Goal: Information Seeking & Learning: Check status

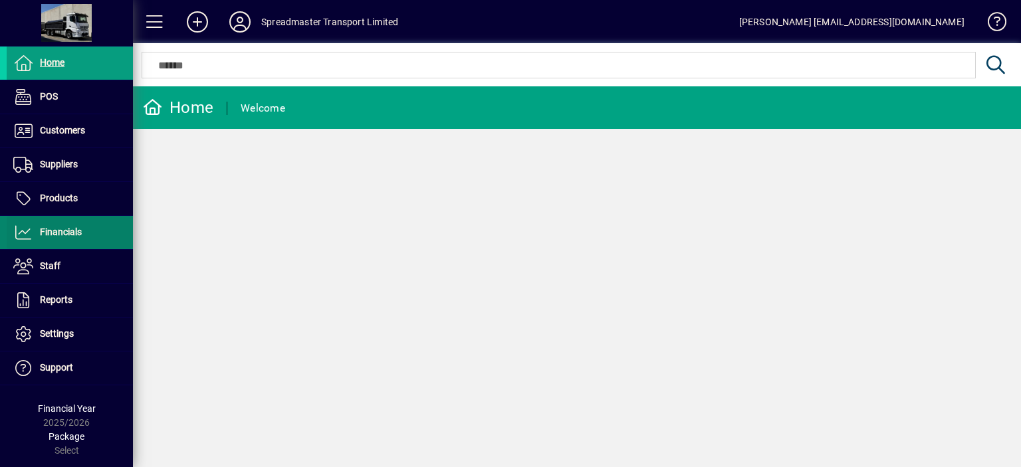
click at [72, 230] on span "Financials" at bounding box center [61, 232] width 42 height 11
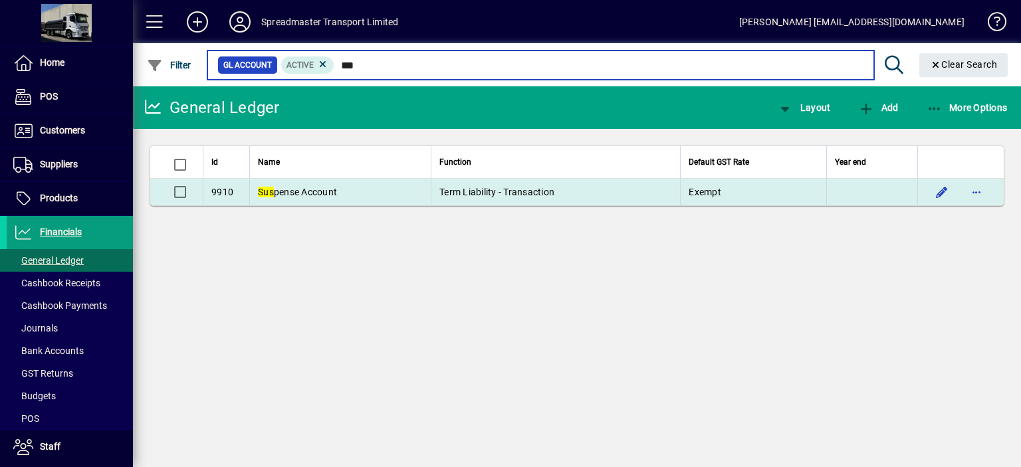
type input "***"
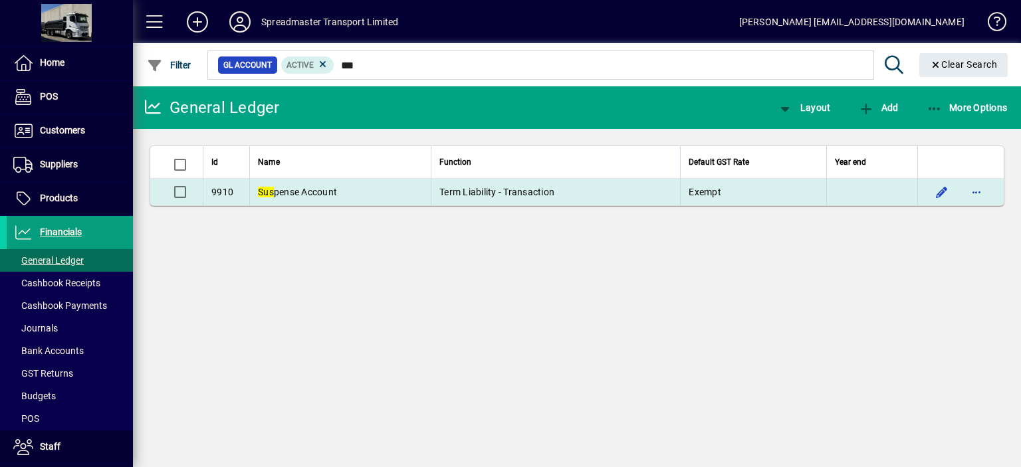
click at [316, 191] on span "Sus pense Account" at bounding box center [297, 192] width 79 height 11
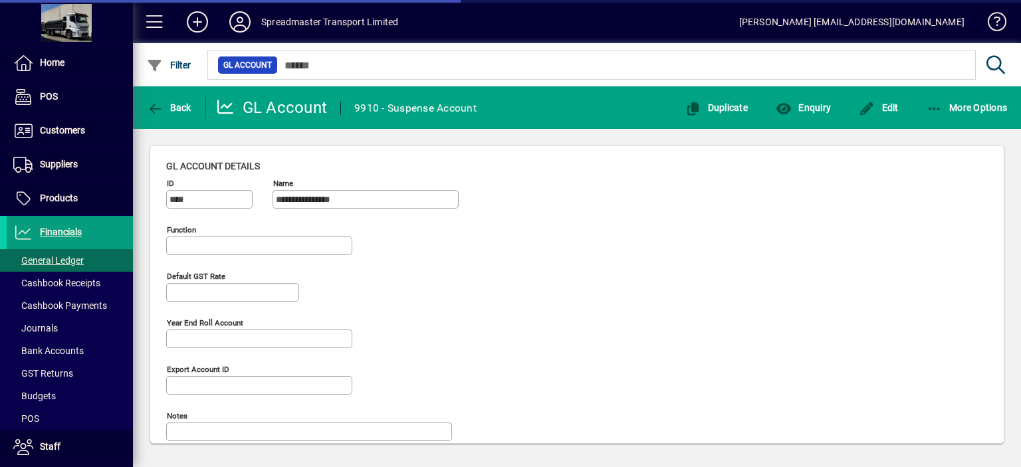
type input "**********"
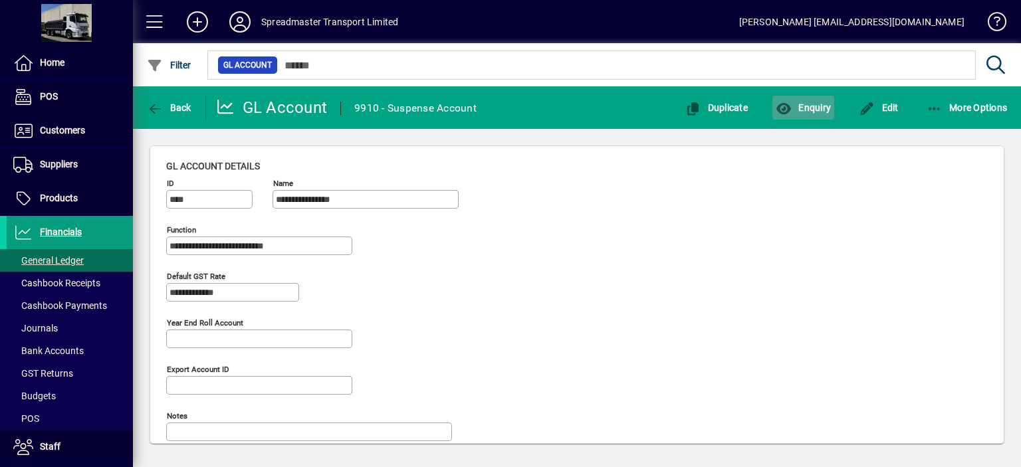
click at [812, 108] on span "Enquiry" at bounding box center [803, 107] width 55 height 11
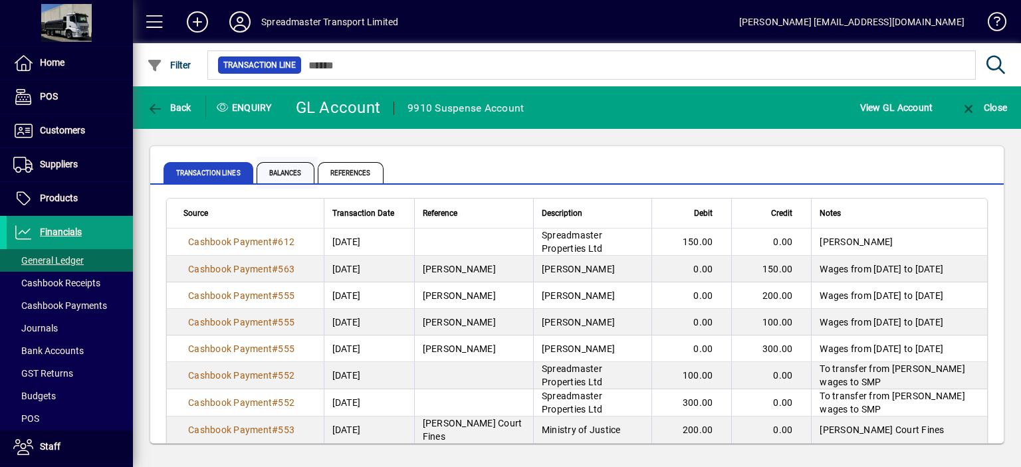
click at [292, 174] on span "Balances" at bounding box center [286, 172] width 58 height 21
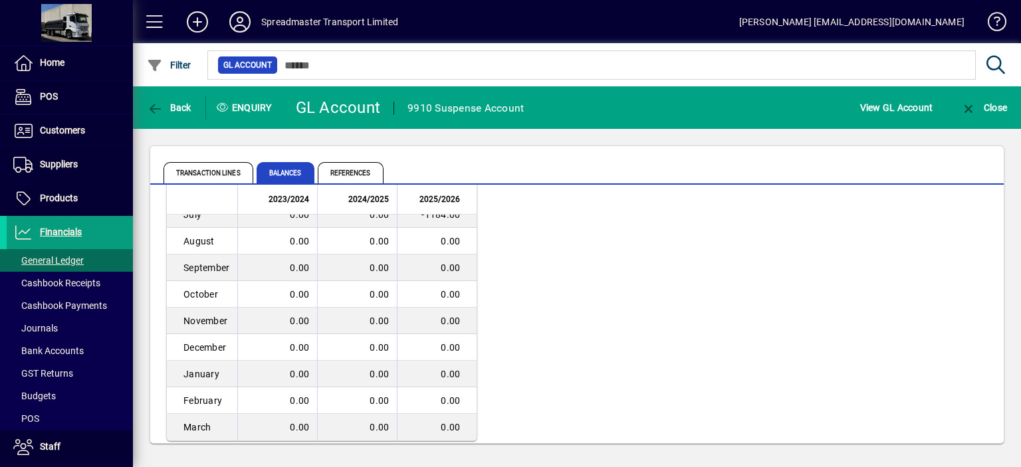
scroll to position [110, 0]
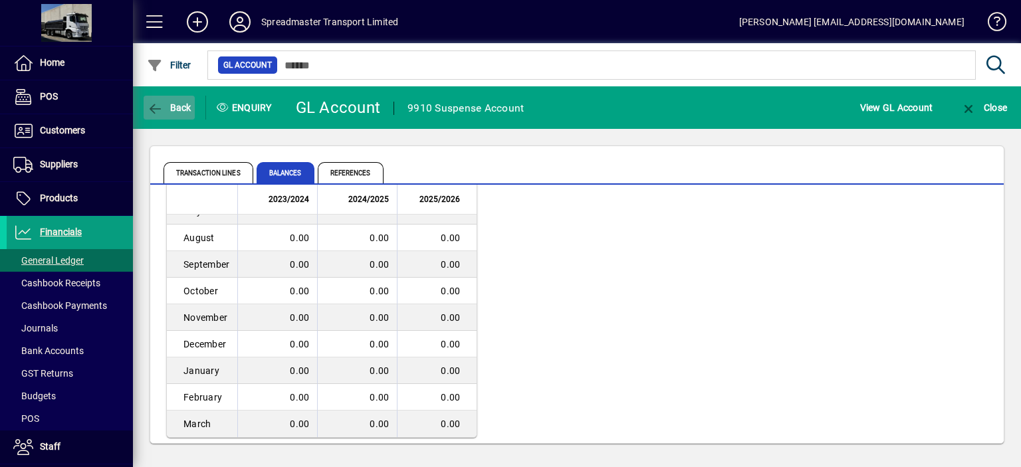
click at [177, 108] on span "Back" at bounding box center [169, 107] width 45 height 11
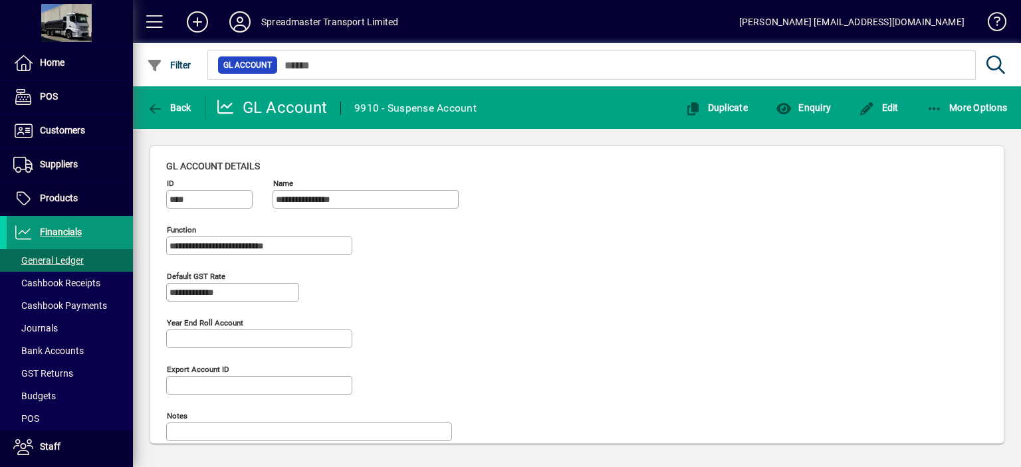
click at [74, 227] on span "Financials" at bounding box center [61, 232] width 42 height 11
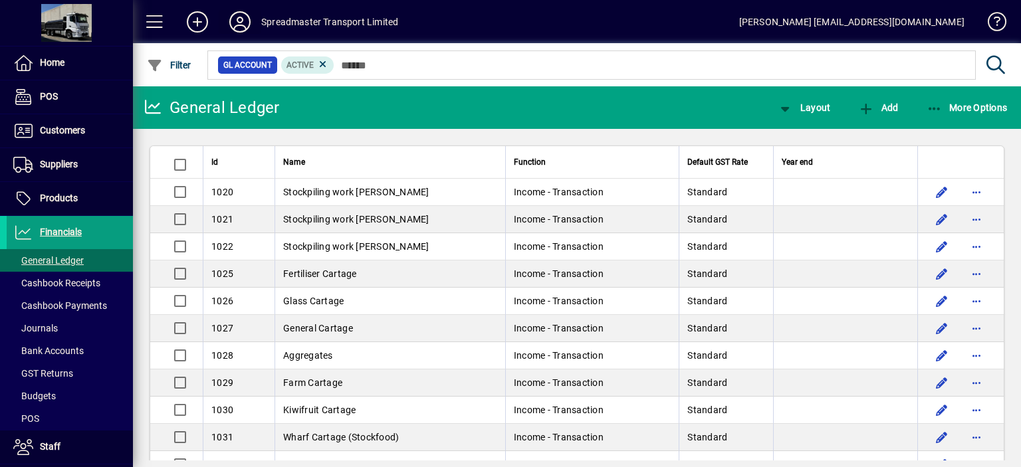
click at [235, 23] on icon at bounding box center [240, 21] width 27 height 21
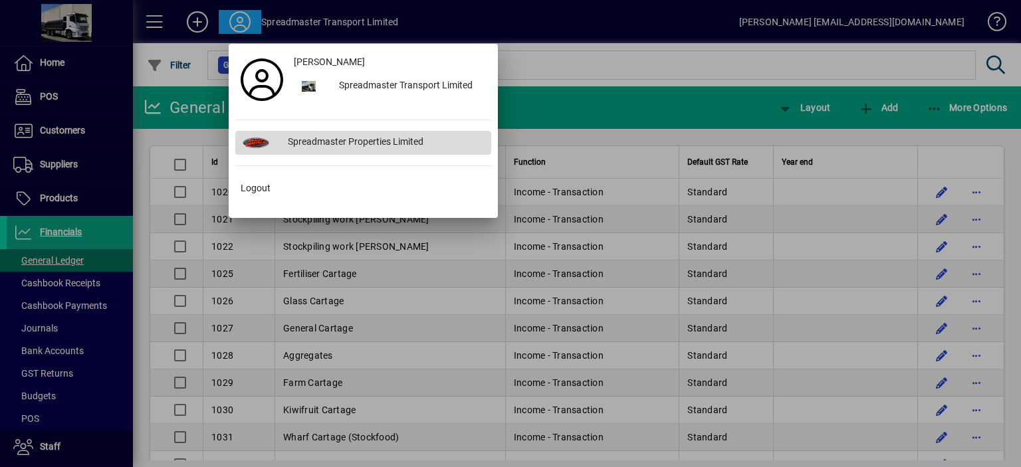
click at [356, 136] on div "Spreadmaster Properties Limited" at bounding box center [384, 143] width 214 height 24
